Goal: Information Seeking & Learning: Learn about a topic

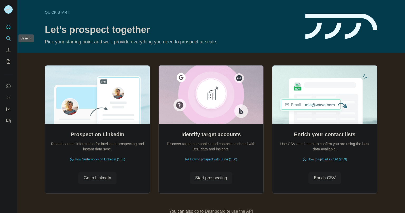
click at [6, 38] on icon "Search" at bounding box center [8, 38] width 5 height 5
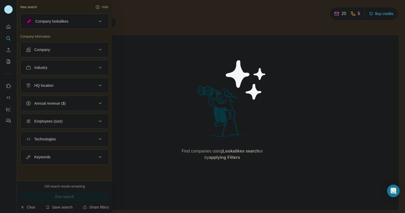
click at [64, 66] on div "Industry" at bounding box center [61, 67] width 71 height 5
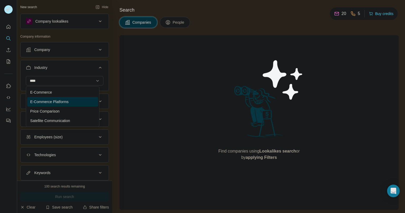
type input "****"
click at [79, 101] on div "E-Commerce Platforms" at bounding box center [62, 101] width 65 height 5
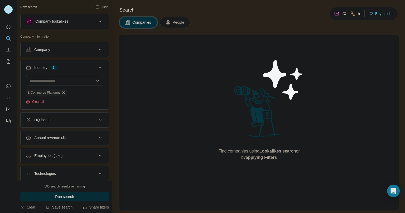
scroll to position [33, 0]
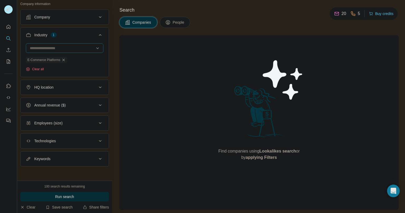
click at [64, 47] on input at bounding box center [61, 48] width 65 height 6
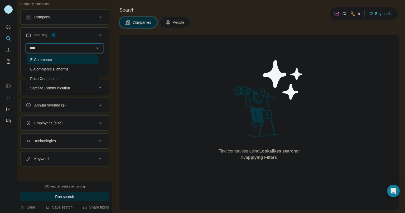
type input "****"
click at [42, 63] on div "E-Commerce" at bounding box center [62, 59] width 71 height 9
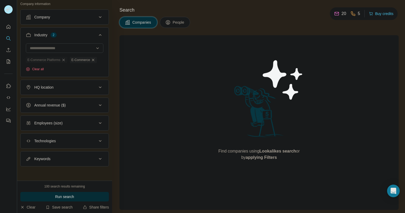
click at [65, 59] on icon "button" at bounding box center [63, 60] width 4 height 4
click at [64, 90] on button "HQ location" at bounding box center [65, 87] width 88 height 13
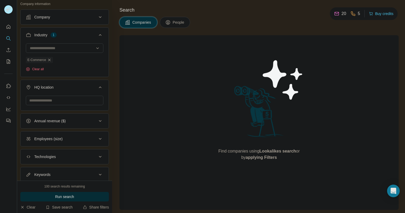
click at [54, 103] on input "text" at bounding box center [64, 100] width 77 height 9
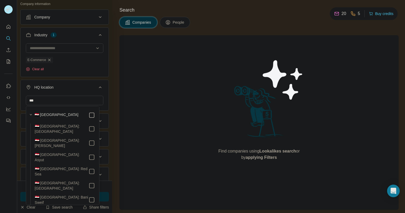
type input "***"
click at [87, 90] on button "HQ location 1" at bounding box center [65, 88] width 88 height 15
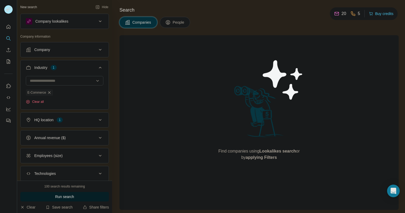
click at [62, 197] on span "Run search" at bounding box center [64, 197] width 19 height 5
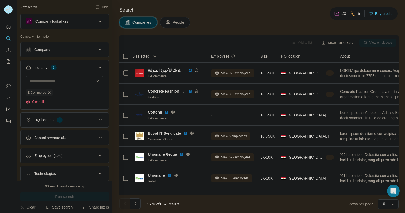
scroll to position [33, 0]
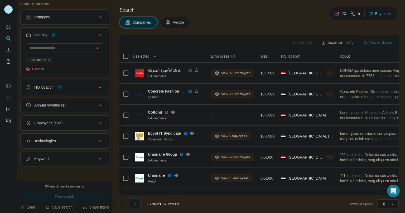
click at [61, 127] on button "Employees (size)" at bounding box center [65, 123] width 88 height 13
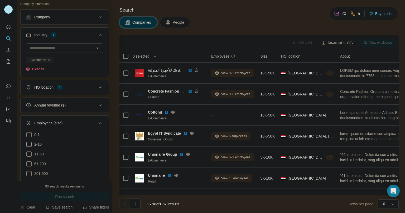
click at [29, 142] on icon at bounding box center [28, 144] width 5 height 5
click at [91, 197] on button "Run search" at bounding box center [64, 196] width 89 height 9
